Goal: Task Accomplishment & Management: Use online tool/utility

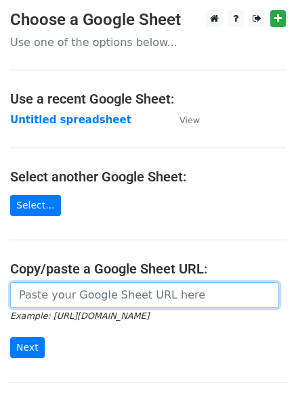
click at [60, 293] on input "url" at bounding box center [144, 295] width 269 height 26
paste input "[URL][DOMAIN_NAME]"
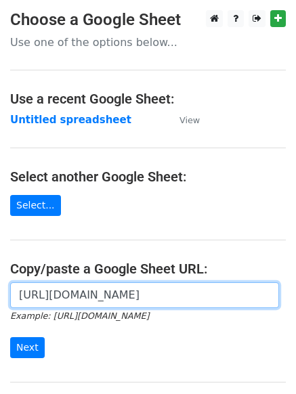
scroll to position [0, 289]
type input "[URL][DOMAIN_NAME]"
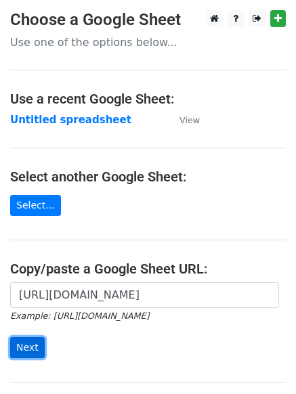
scroll to position [0, 0]
click at [28, 342] on input "Next" at bounding box center [27, 347] width 35 height 21
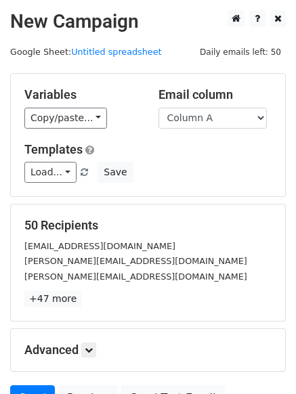
scroll to position [132, 0]
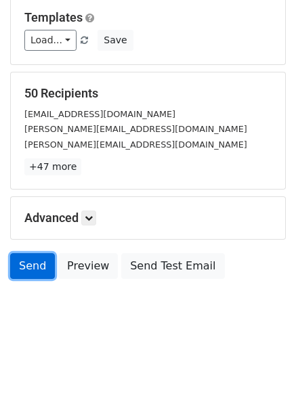
click at [22, 261] on link "Send" at bounding box center [32, 266] width 45 height 26
